Goal: Information Seeking & Learning: Learn about a topic

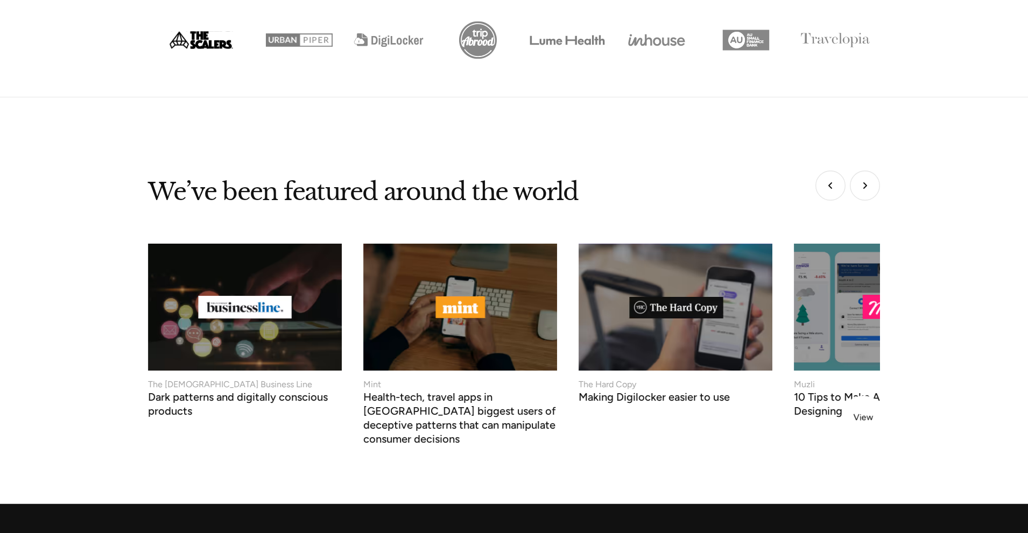
scroll to position [4091, 0]
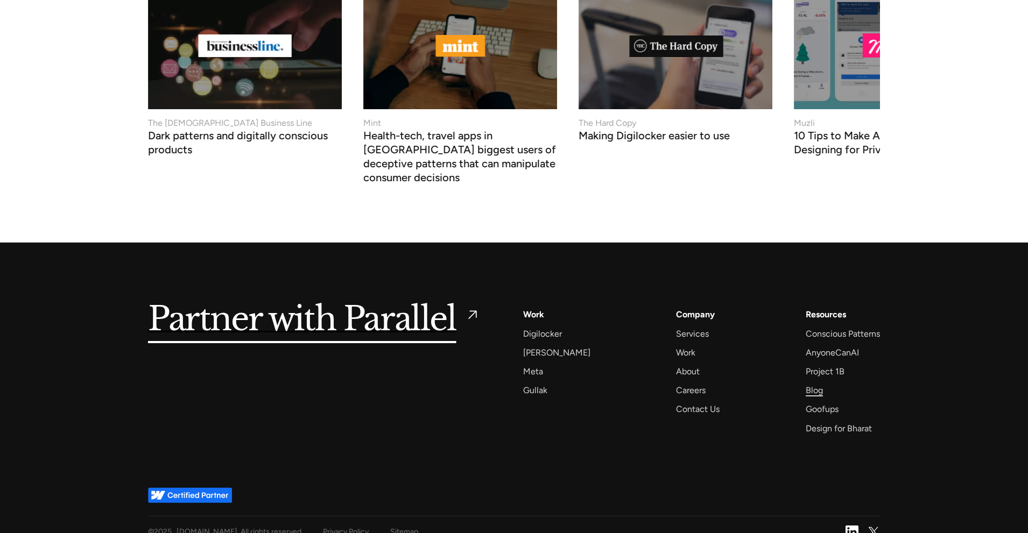
click at [810, 383] on div "Blog" at bounding box center [813, 390] width 17 height 15
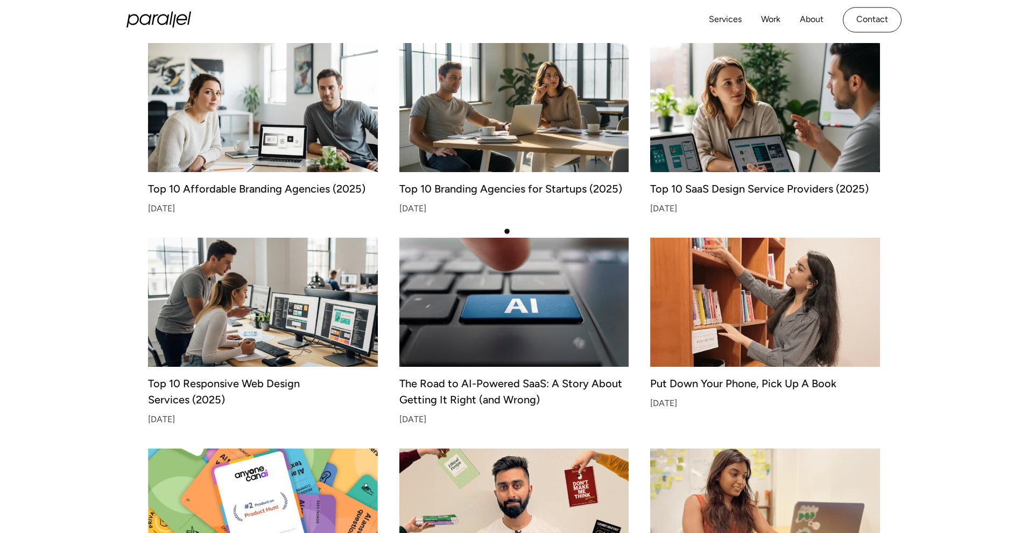
scroll to position [323, 0]
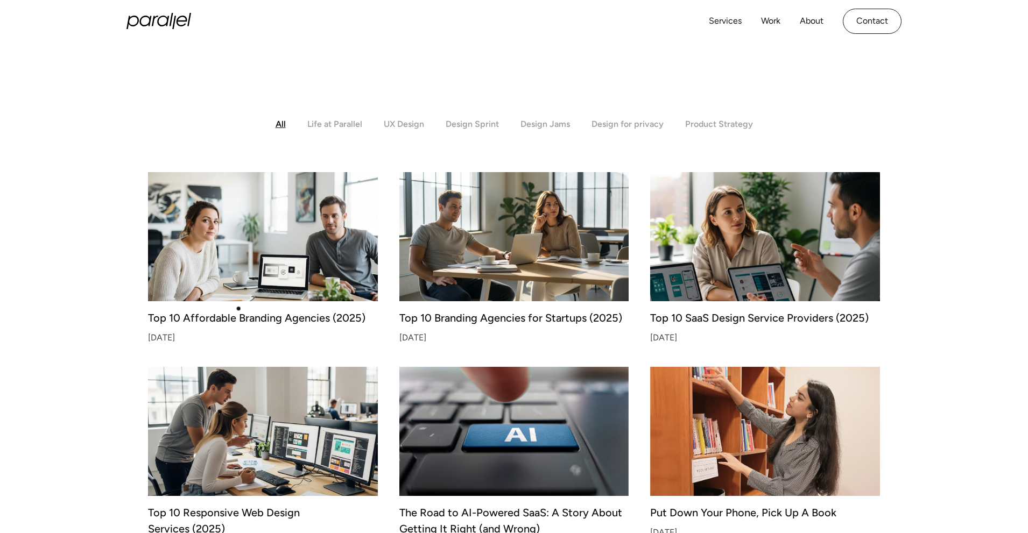
scroll to position [194, 0]
click at [230, 316] on div "Top 10 Affordable Branding Agencies (2025)" at bounding box center [263, 319] width 230 height 8
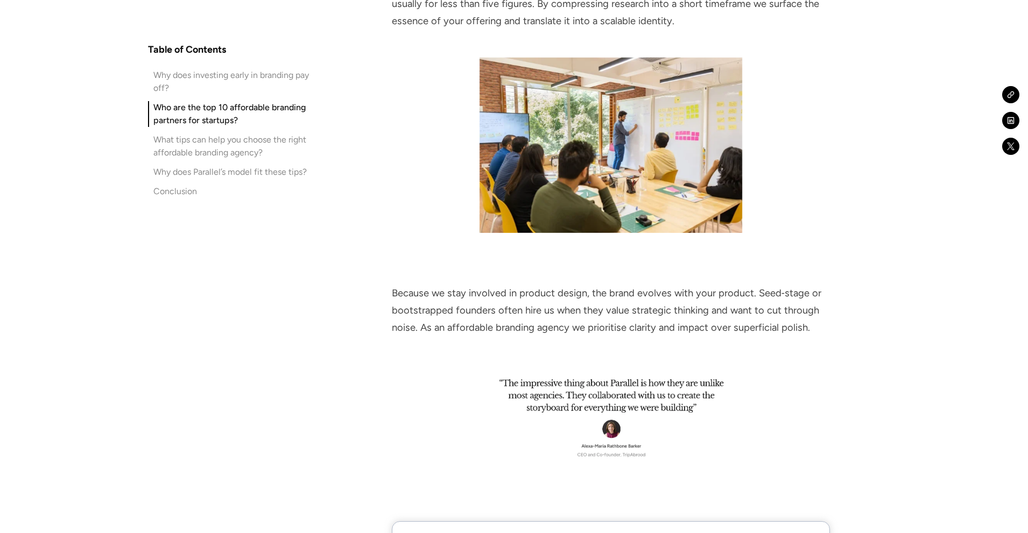
scroll to position [2313, 0]
